Goal: Information Seeking & Learning: Find specific fact

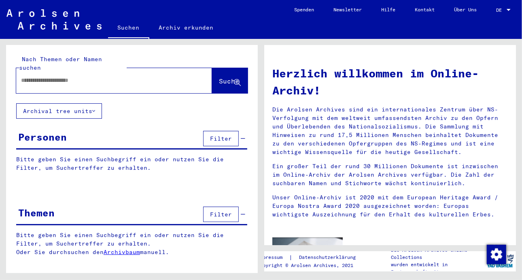
click at [51, 76] on input "text" at bounding box center [104, 80] width 167 height 9
type input "**********"
click at [223, 77] on span "Suche" at bounding box center [229, 81] width 20 height 8
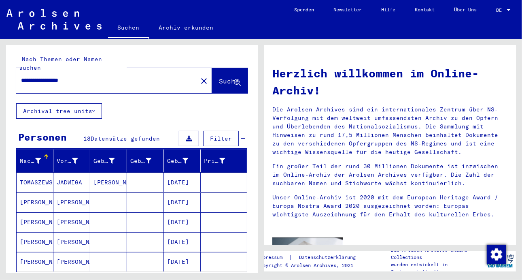
click at [105, 173] on mat-cell "[PERSON_NAME]" at bounding box center [108, 182] width 37 height 19
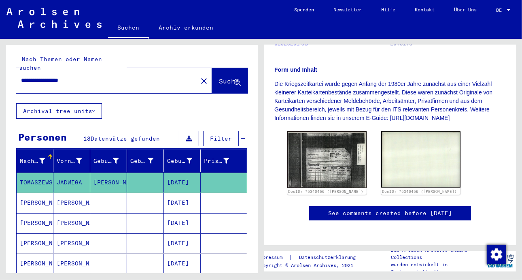
scroll to position [162, 0]
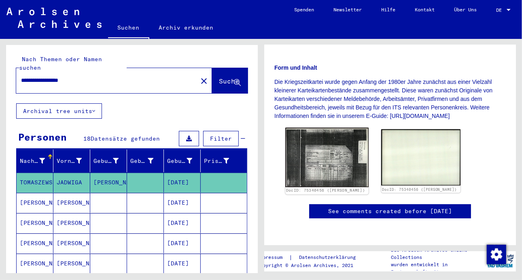
click at [337, 141] on img at bounding box center [327, 158] width 83 height 60
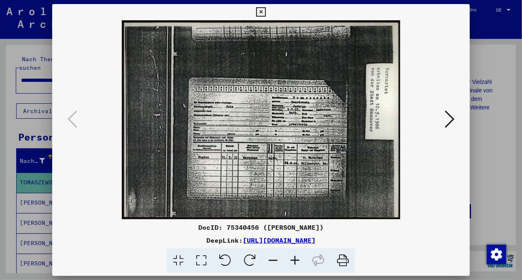
click at [450, 116] on icon at bounding box center [450, 118] width 10 height 19
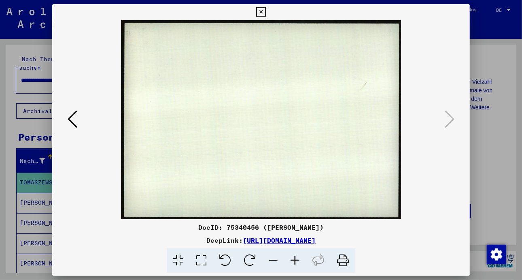
click at [71, 117] on icon at bounding box center [73, 118] width 10 height 19
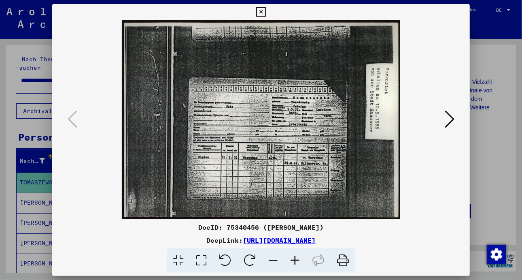
click at [263, 13] on icon at bounding box center [260, 12] width 9 height 10
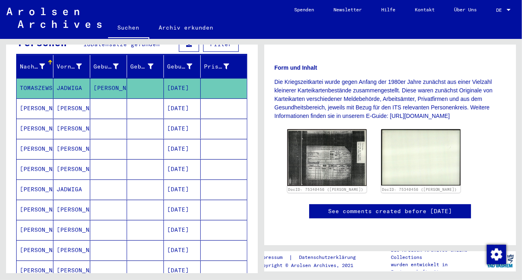
scroll to position [122, 0]
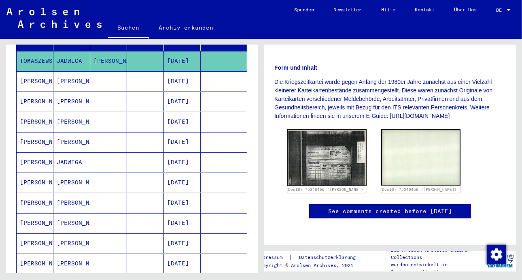
click at [50, 213] on mat-cell "[PERSON_NAME]" at bounding box center [35, 223] width 37 height 20
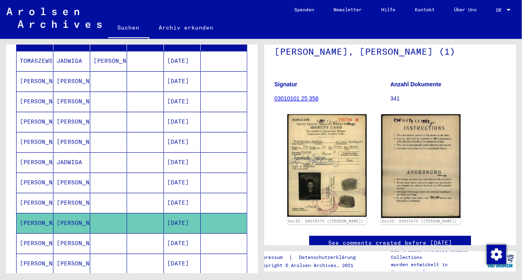
scroll to position [81, 0]
click at [72, 233] on mat-cell "[PERSON_NAME]" at bounding box center [71, 243] width 37 height 20
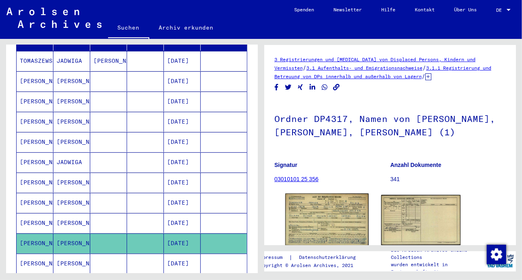
click at [337, 224] on img at bounding box center [327, 220] width 83 height 52
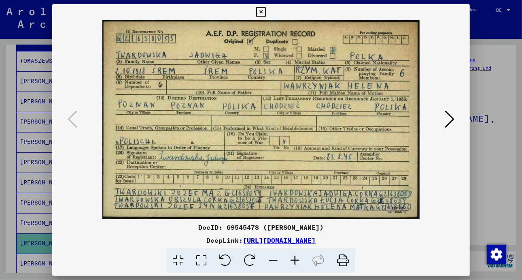
click at [341, 260] on icon at bounding box center [343, 260] width 25 height 25
click at [452, 119] on icon at bounding box center [450, 118] width 10 height 19
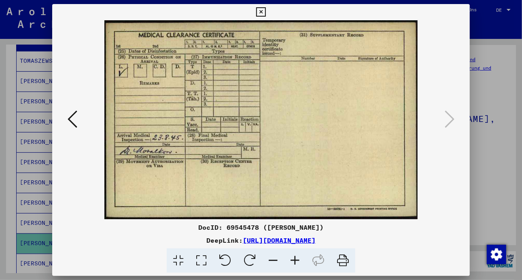
click at [341, 260] on icon at bounding box center [343, 260] width 25 height 25
click at [272, 12] on div "DocID: 69545478 ([PERSON_NAME]) DeepLink: [URL][DOMAIN_NAME]" at bounding box center [261, 138] width 418 height 269
click at [263, 13] on icon at bounding box center [260, 12] width 9 height 10
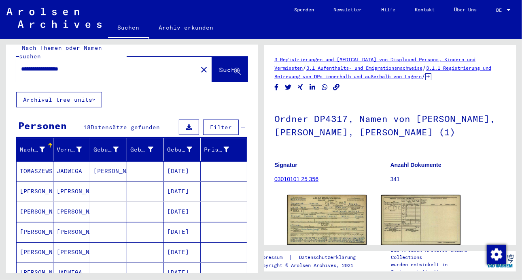
scroll to position [0, 0]
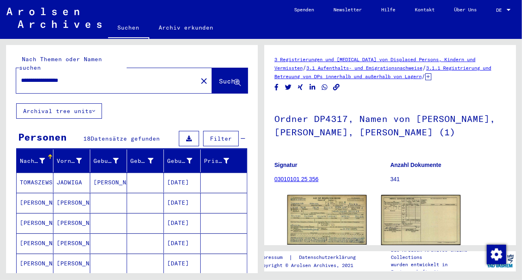
click at [129, 29] on link "Suchen" at bounding box center [128, 28] width 41 height 21
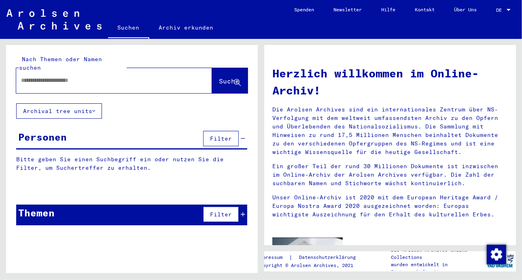
click at [106, 76] on input "text" at bounding box center [104, 80] width 167 height 9
type input "*"
type input "**********"
click at [230, 77] on span "Suche" at bounding box center [229, 81] width 20 height 8
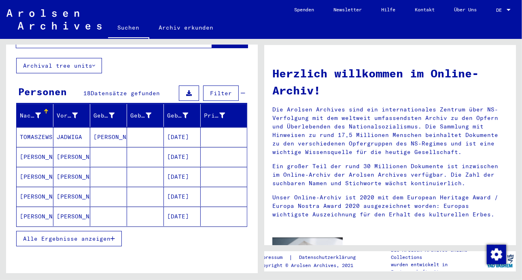
scroll to position [41, 0]
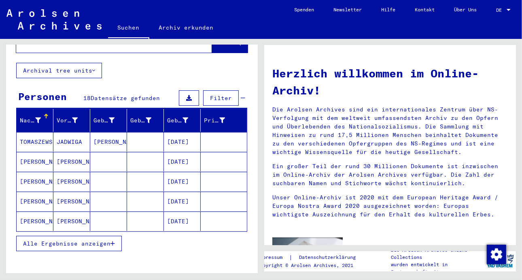
click at [64, 132] on mat-cell "JADWIGA" at bounding box center [71, 141] width 37 height 19
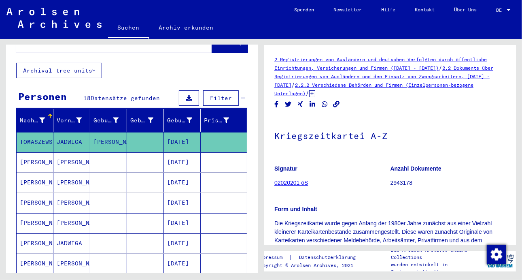
click at [284, 181] on link "02020201 oS" at bounding box center [292, 182] width 34 height 6
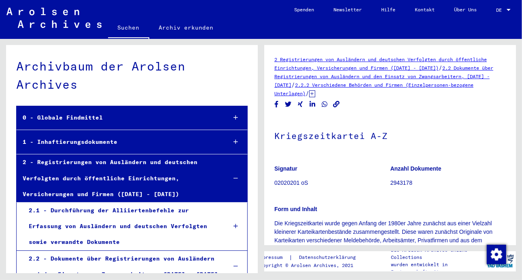
scroll to position [55621, 0]
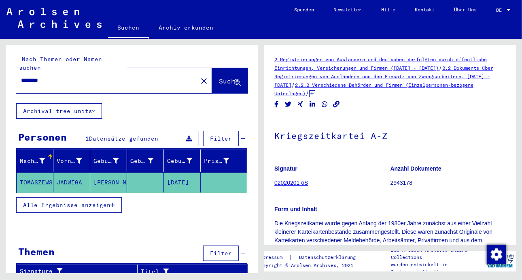
click at [73, 201] on span "Alle Ergebnisse anzeigen" at bounding box center [66, 204] width 87 height 7
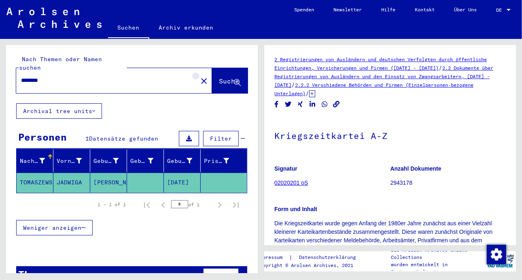
click at [199, 76] on mat-icon "close" at bounding box center [204, 81] width 10 height 10
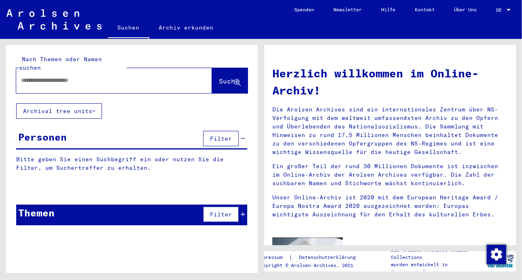
click at [21, 76] on input "text" at bounding box center [104, 80] width 167 height 9
type input "**********"
click at [220, 77] on span "Suche" at bounding box center [229, 81] width 20 height 8
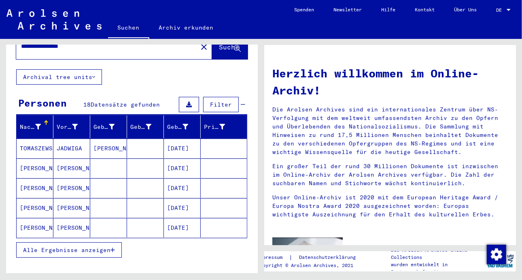
scroll to position [41, 0]
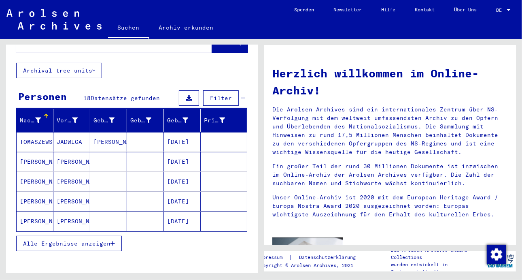
click at [185, 132] on mat-cell "[DATE]" at bounding box center [182, 141] width 37 height 19
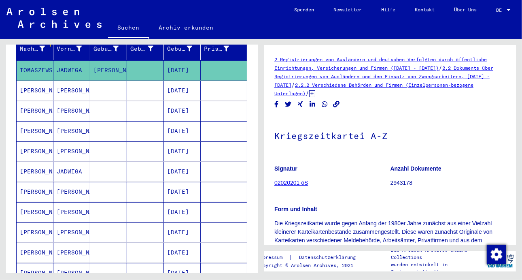
scroll to position [122, 0]
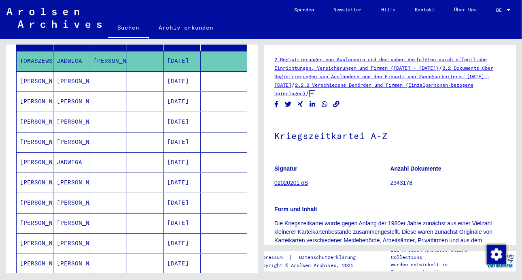
click at [47, 213] on mat-cell "[PERSON_NAME]" at bounding box center [35, 223] width 37 height 20
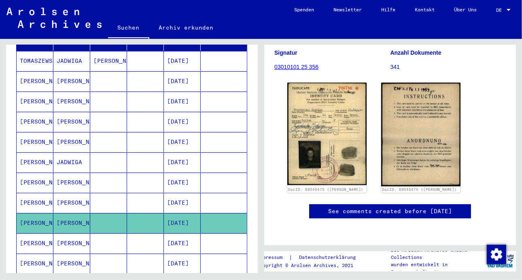
scroll to position [81, 0]
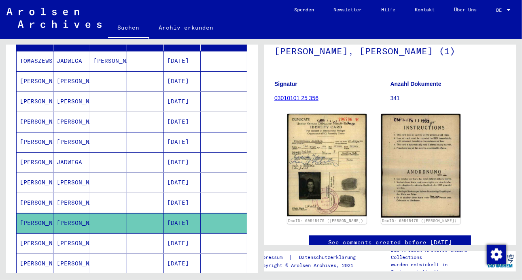
click at [294, 96] on link "03010101 25 356" at bounding box center [297, 98] width 44 height 6
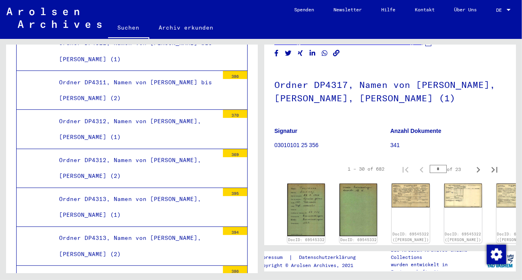
scroll to position [41, 0]
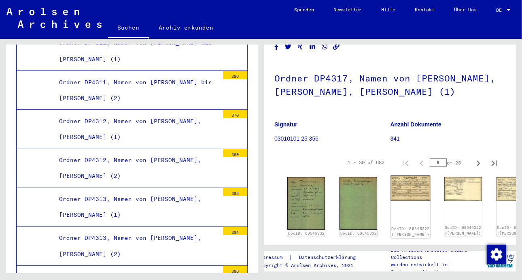
click at [391, 183] on img at bounding box center [411, 188] width 40 height 25
